Goal: Navigation & Orientation: Find specific page/section

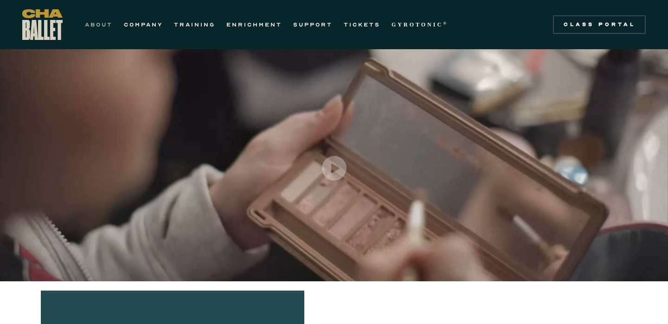
click at [95, 20] on link "ABOUT" at bounding box center [99, 24] width 28 height 11
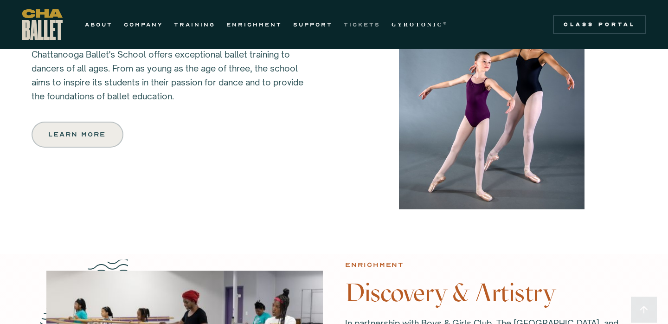
scroll to position [723, 0]
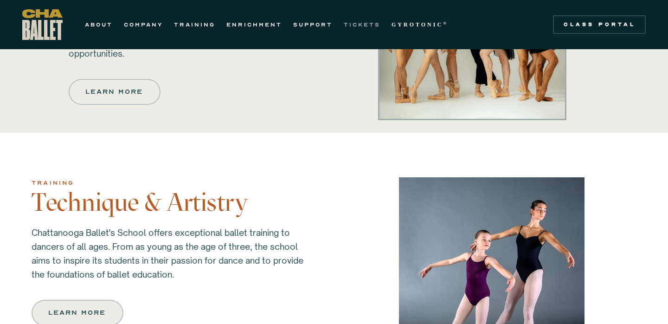
click at [373, 23] on link "TICKETS" at bounding box center [362, 24] width 37 height 11
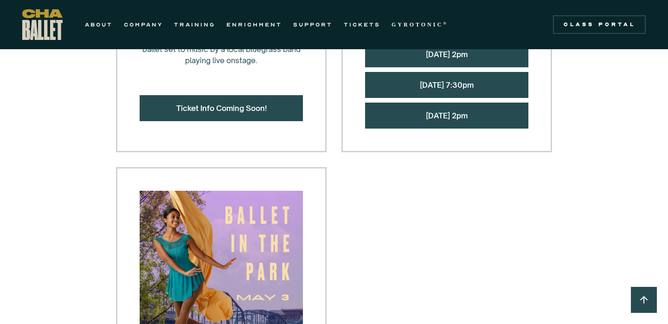
scroll to position [1111, 0]
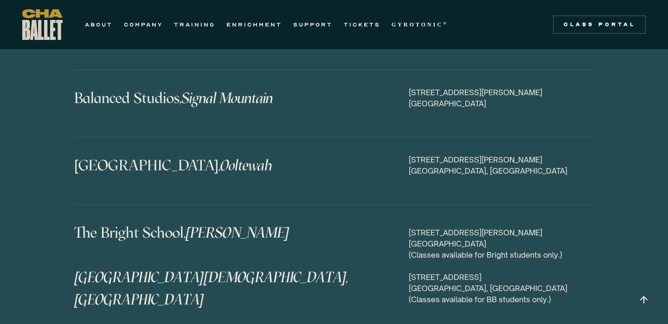
scroll to position [4852, 0]
